Goal: Find specific page/section: Find specific page/section

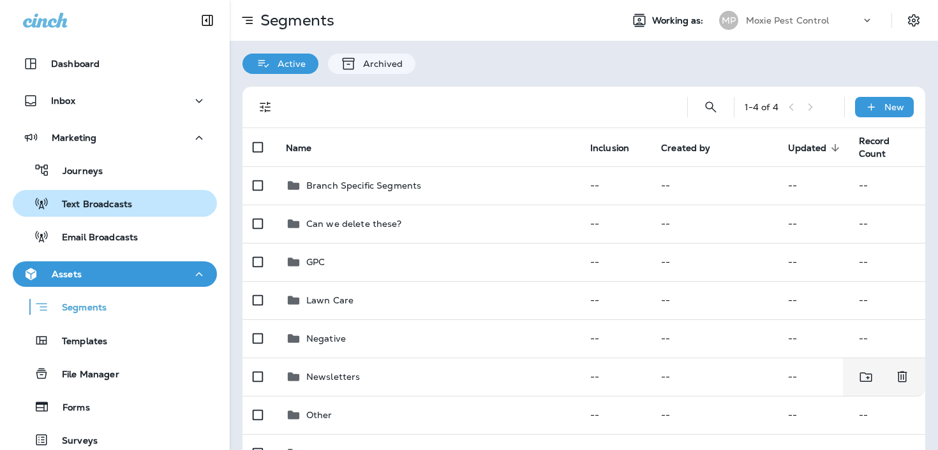
scroll to position [151, 0]
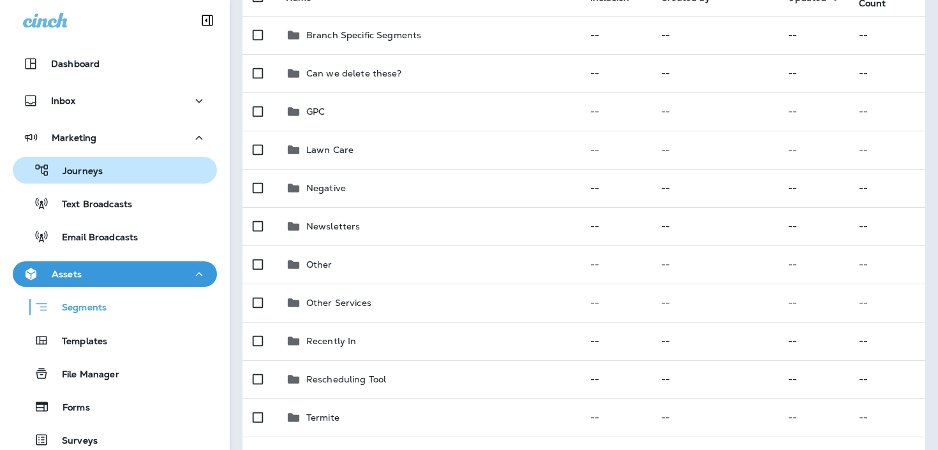
click at [90, 172] on p "Journeys" at bounding box center [76, 172] width 53 height 12
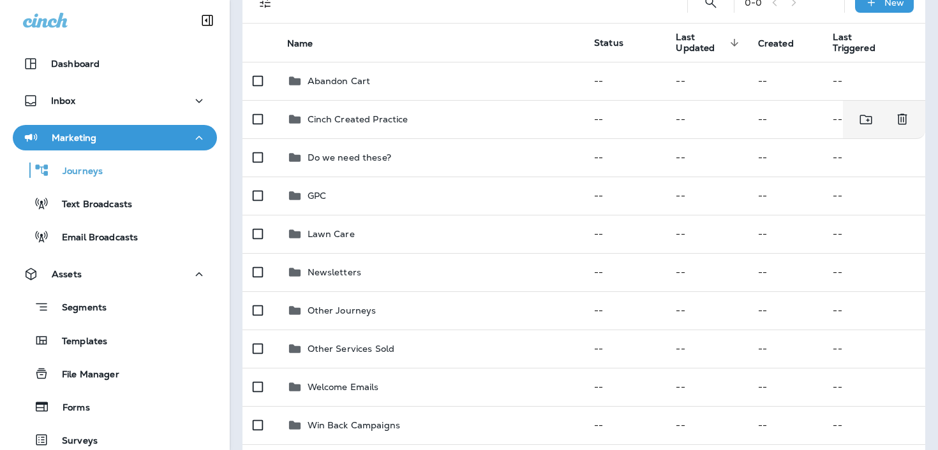
scroll to position [145, 0]
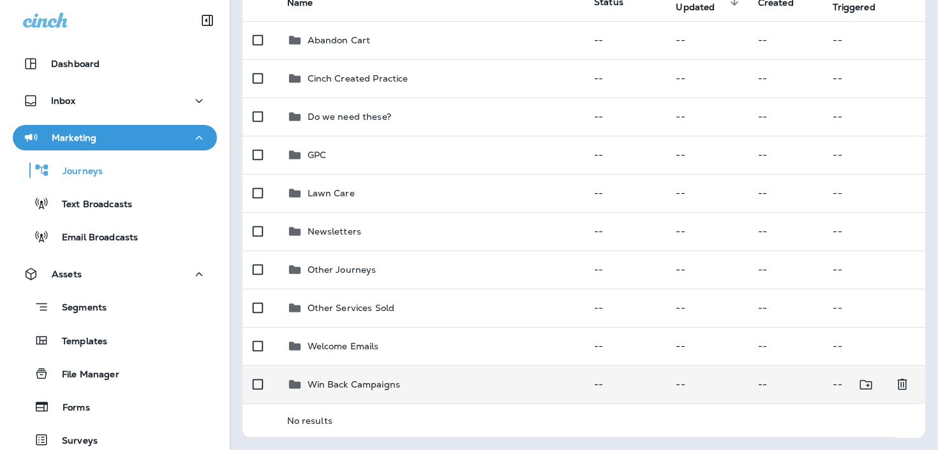
click at [350, 399] on td "Win Back Campaigns" at bounding box center [430, 385] width 307 height 38
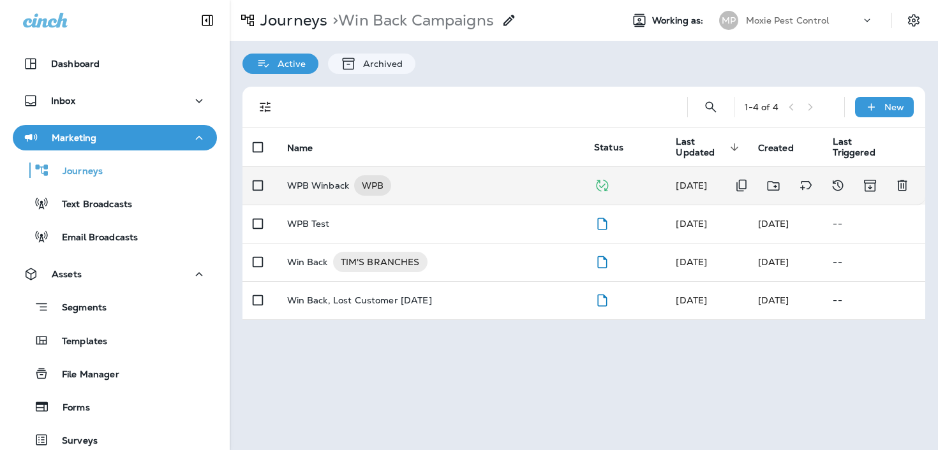
click at [336, 185] on p "WPB Winback" at bounding box center [318, 185] width 63 height 20
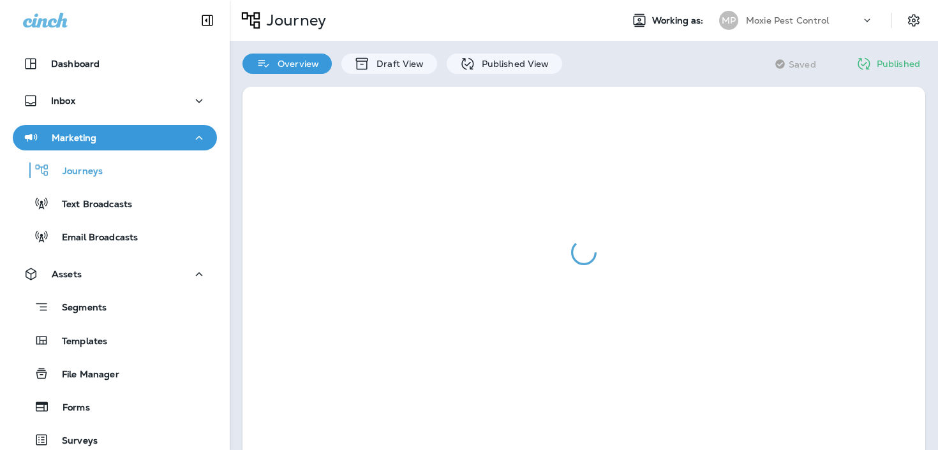
click at [501, 74] on div at bounding box center [584, 278] width 708 height 408
click at [499, 63] on p "Published View" at bounding box center [512, 64] width 74 height 10
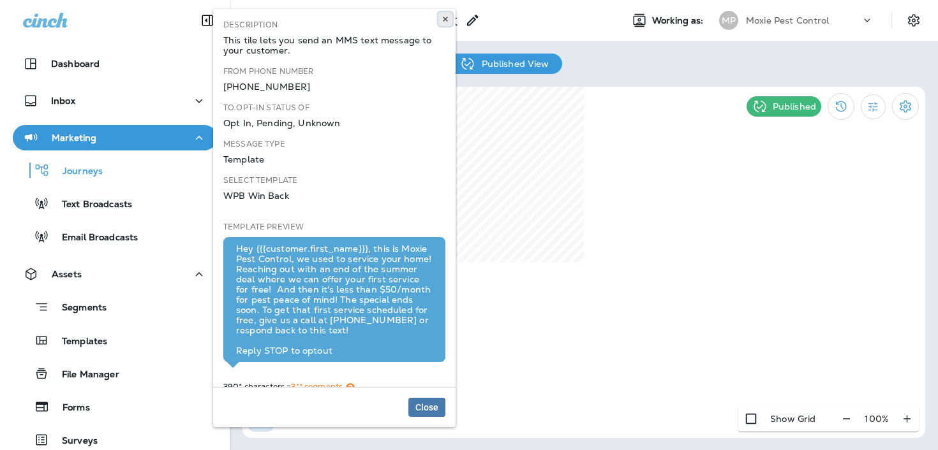
click at [445, 20] on icon at bounding box center [445, 19] width 8 height 8
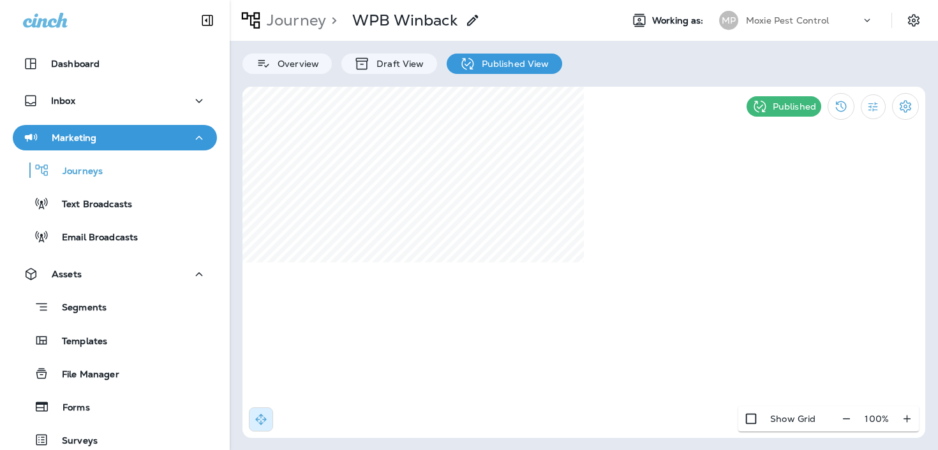
click at [274, 31] on div "Journey > WPB Winback" at bounding box center [355, 20] width 251 height 32
click at [267, 23] on p "Journey" at bounding box center [294, 20] width 64 height 19
